Goal: Task Accomplishment & Management: Manage account settings

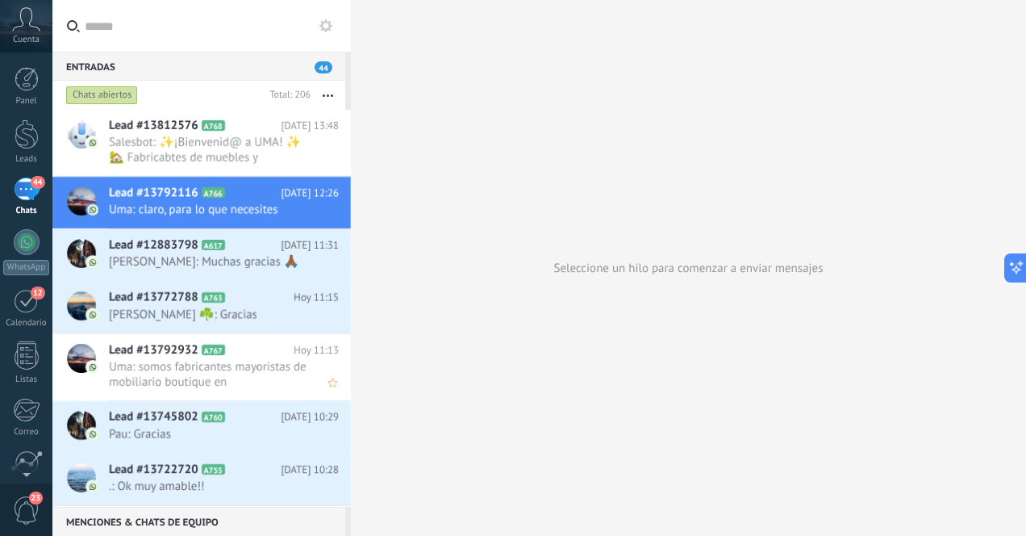
scroll to position [24, 0]
click at [33, 146] on div at bounding box center [27, 134] width 24 height 30
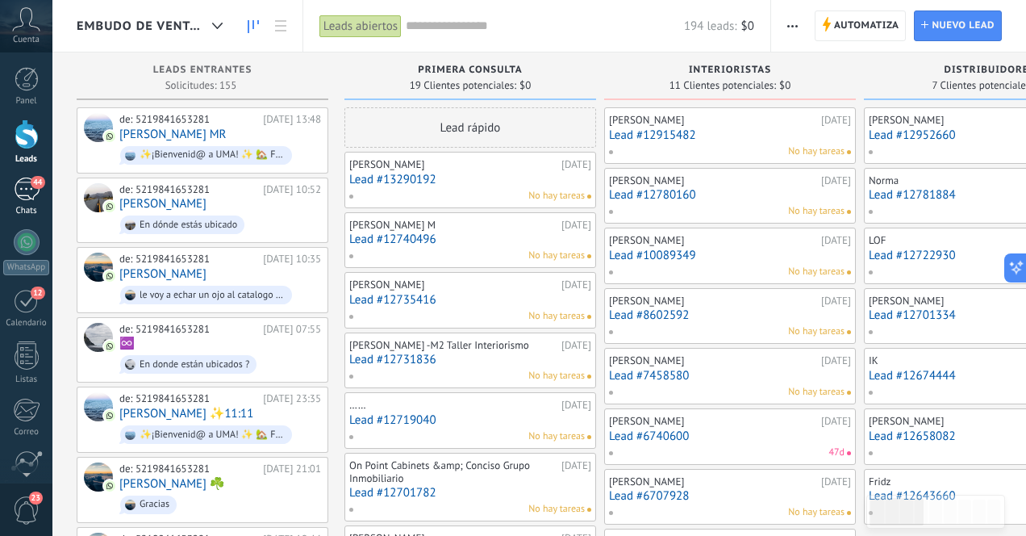
click at [27, 193] on div "44" at bounding box center [27, 189] width 26 height 23
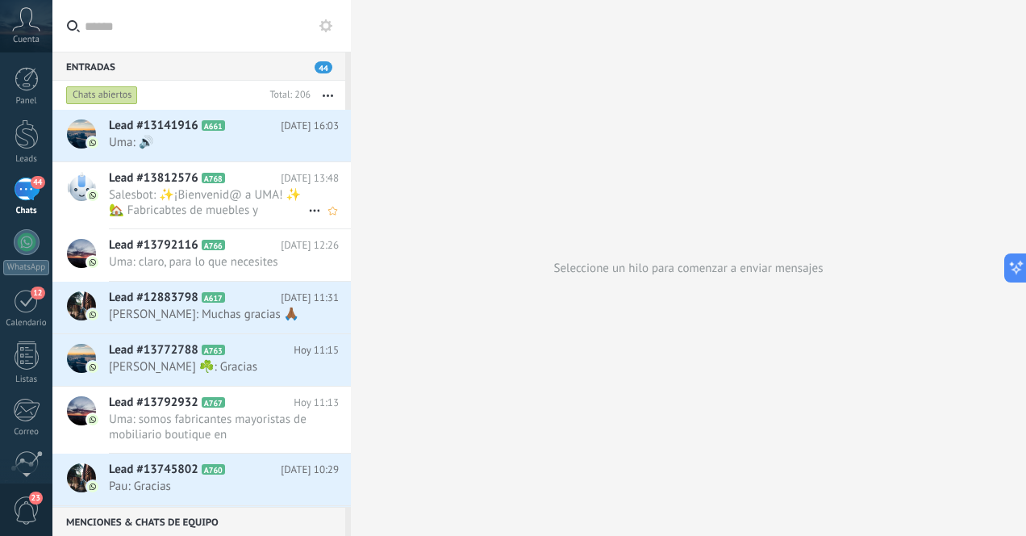
click at [255, 212] on span "Salesbot: ✨¡Bienvenid@ a UMA! ✨ 🏡 Fabricabtes de muebles y decoración artesanal…" at bounding box center [208, 202] width 199 height 31
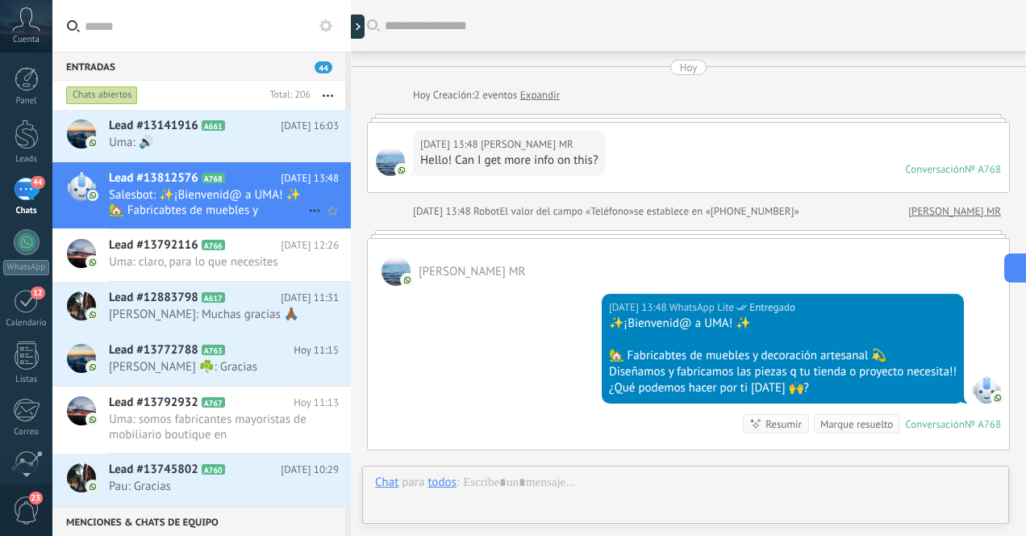
scroll to position [195, 0]
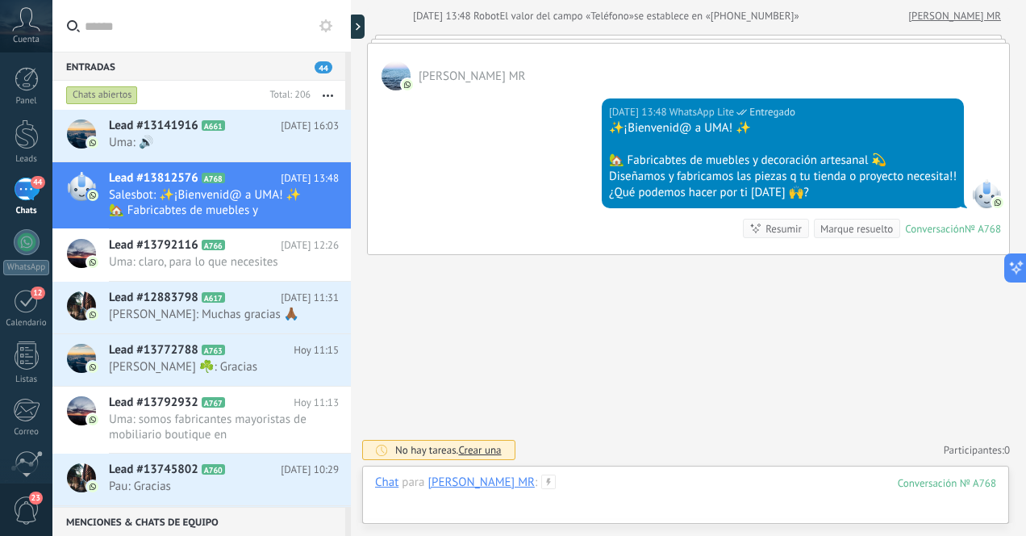
click at [653, 478] on div at bounding box center [685, 498] width 621 height 48
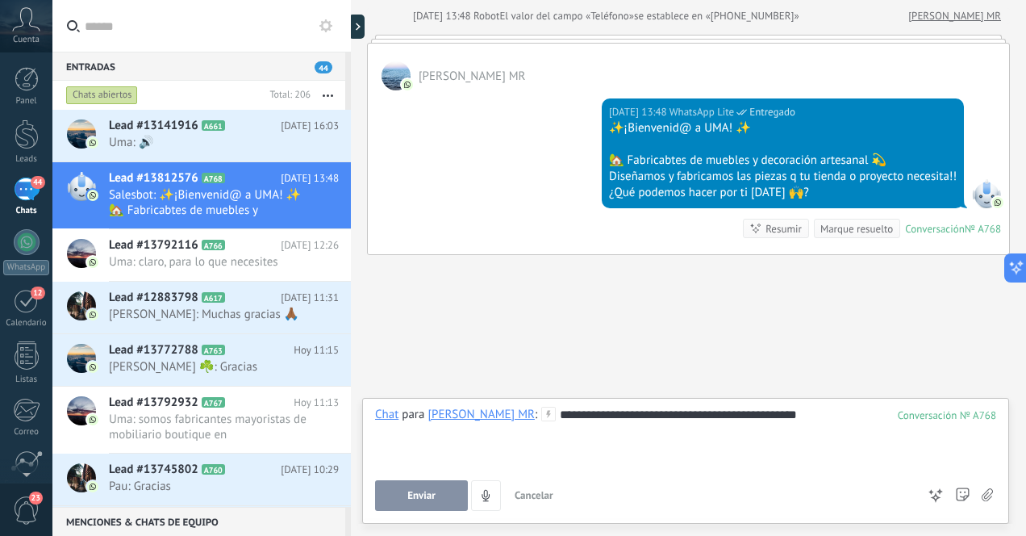
click at [429, 495] on span "Enviar" at bounding box center [421, 495] width 28 height 11
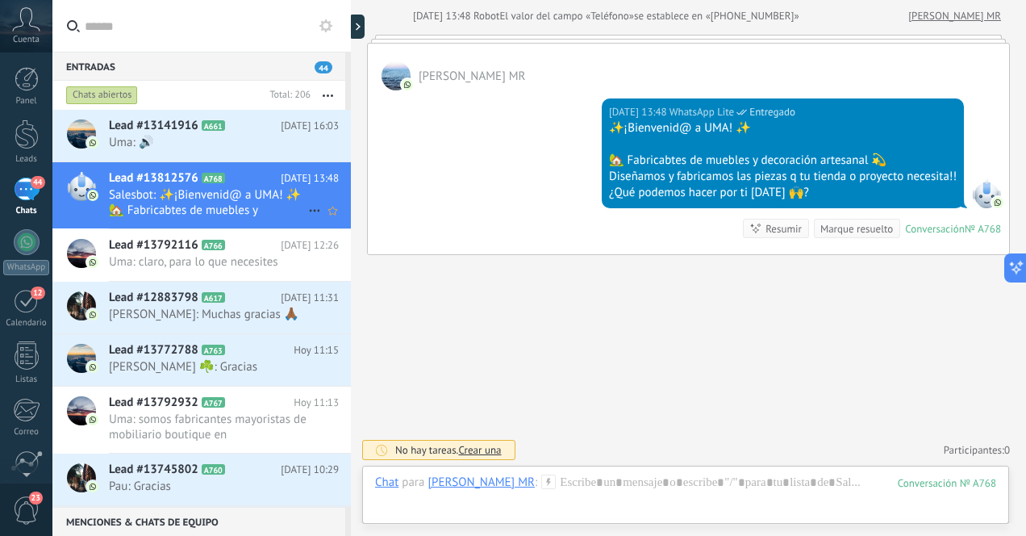
click at [214, 197] on span "Salesbot: ✨¡Bienvenid@ a UMA! ✨ 🏡 Fabricabtes de muebles y decoración artesanal…" at bounding box center [208, 202] width 199 height 31
click at [238, 124] on icon at bounding box center [238, 126] width 16 height 16
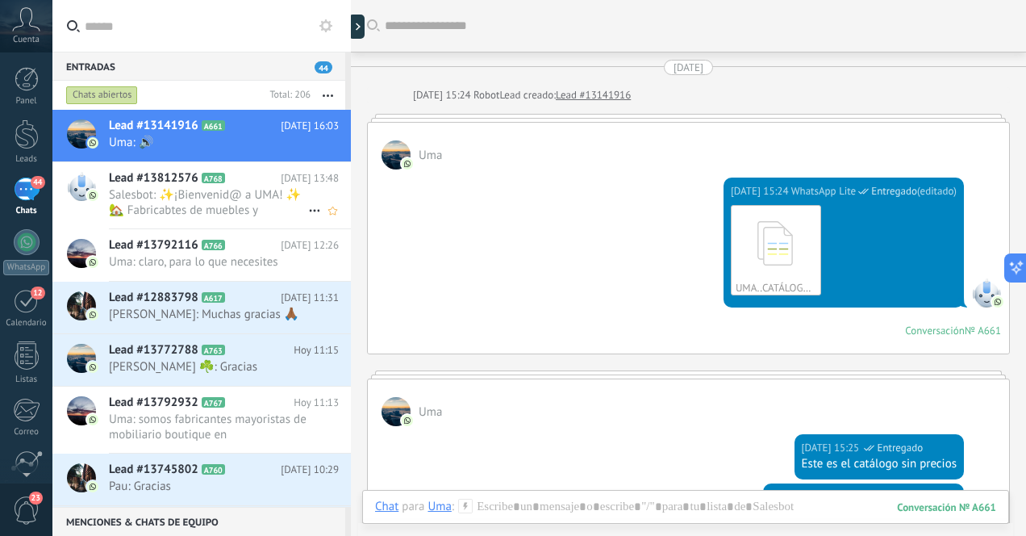
scroll to position [1886, 0]
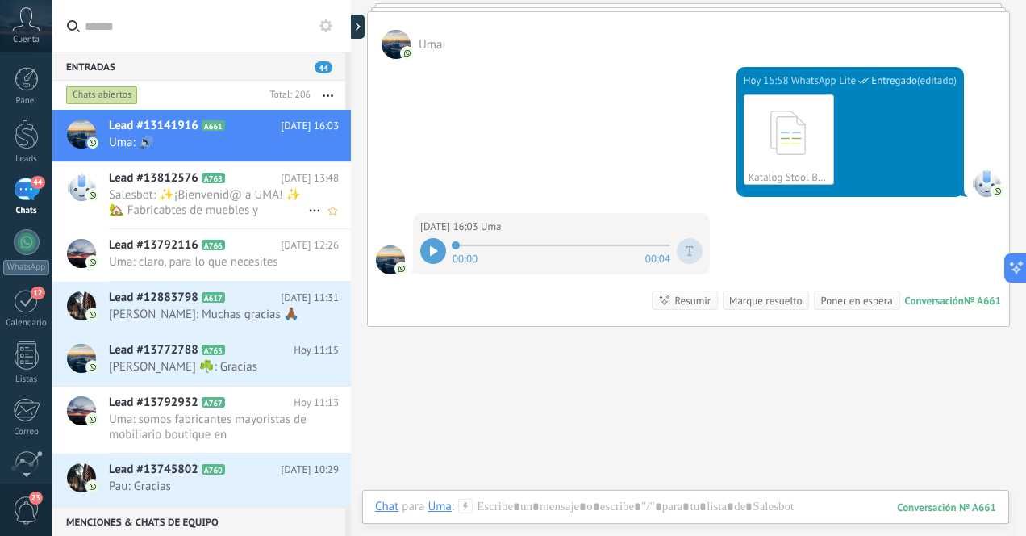
click at [259, 205] on span "Salesbot: ✨¡Bienvenid@ a UMA! ✨ 🏡 Fabricabtes de muebles y decoración artesanal…" at bounding box center [208, 202] width 199 height 31
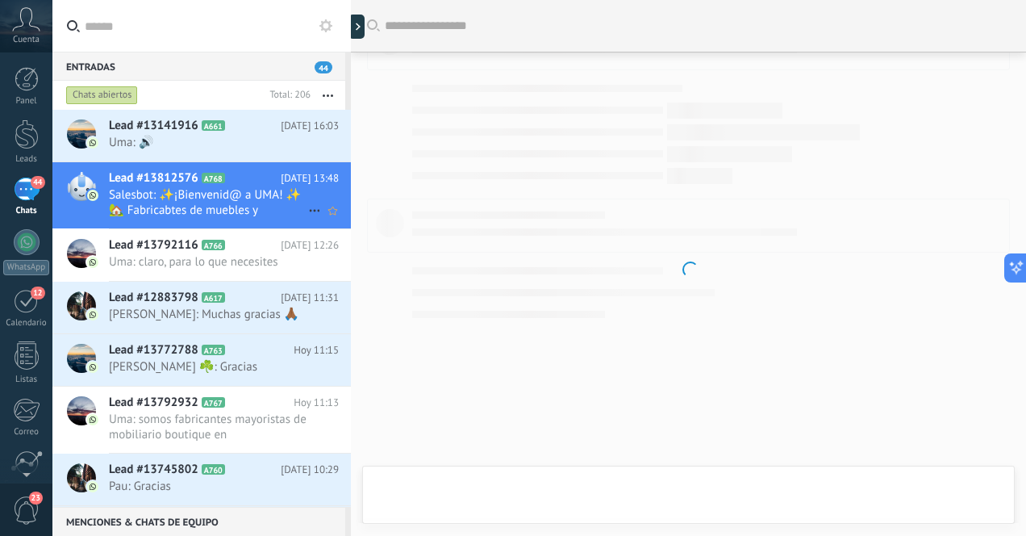
scroll to position [197, 0]
